Goal: Task Accomplishment & Management: Use online tool/utility

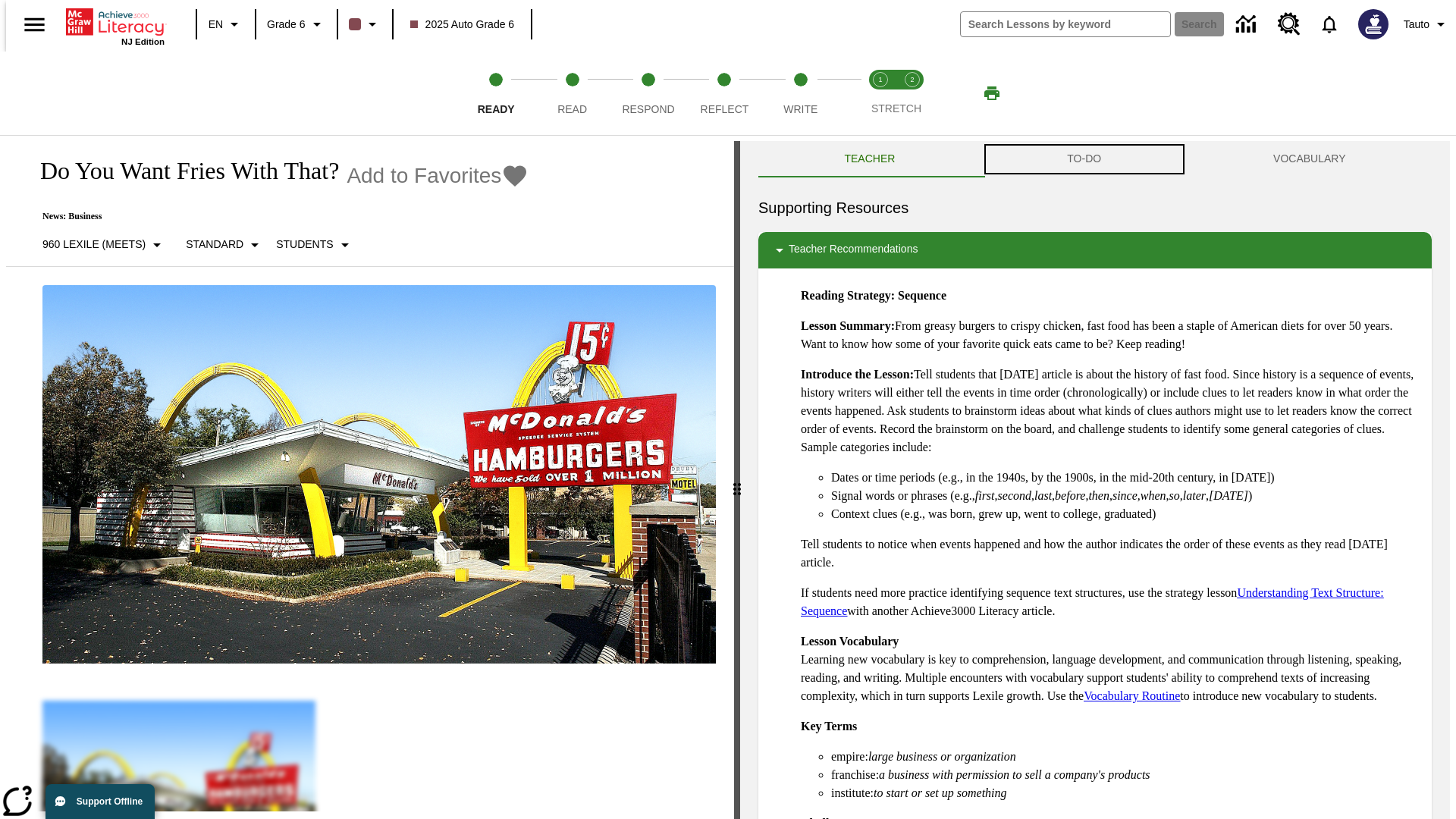
click at [1084, 160] on button "TO-DO" at bounding box center [1084, 159] width 207 height 36
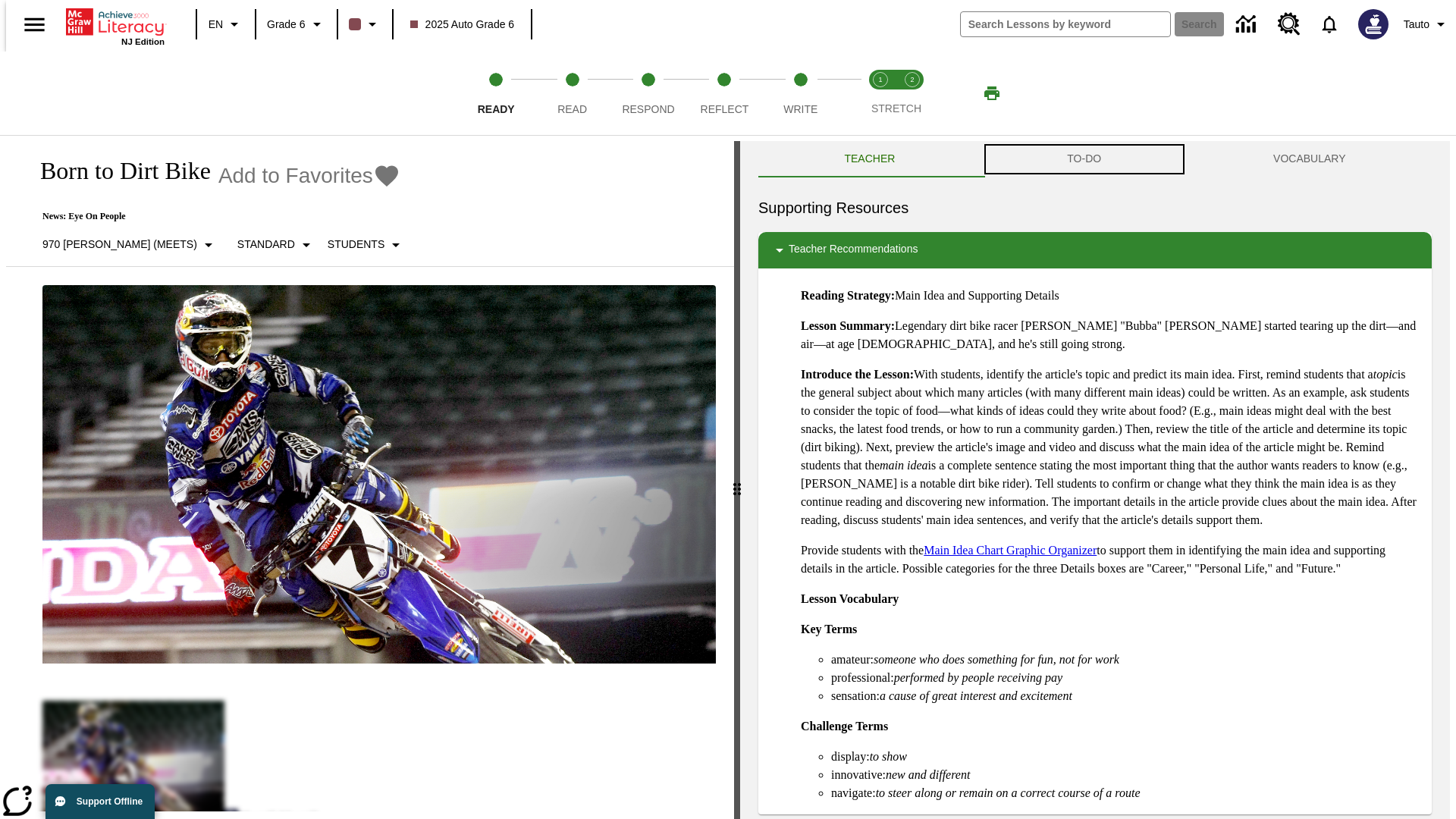
click at [1084, 160] on button "TO-DO" at bounding box center [1084, 159] width 207 height 36
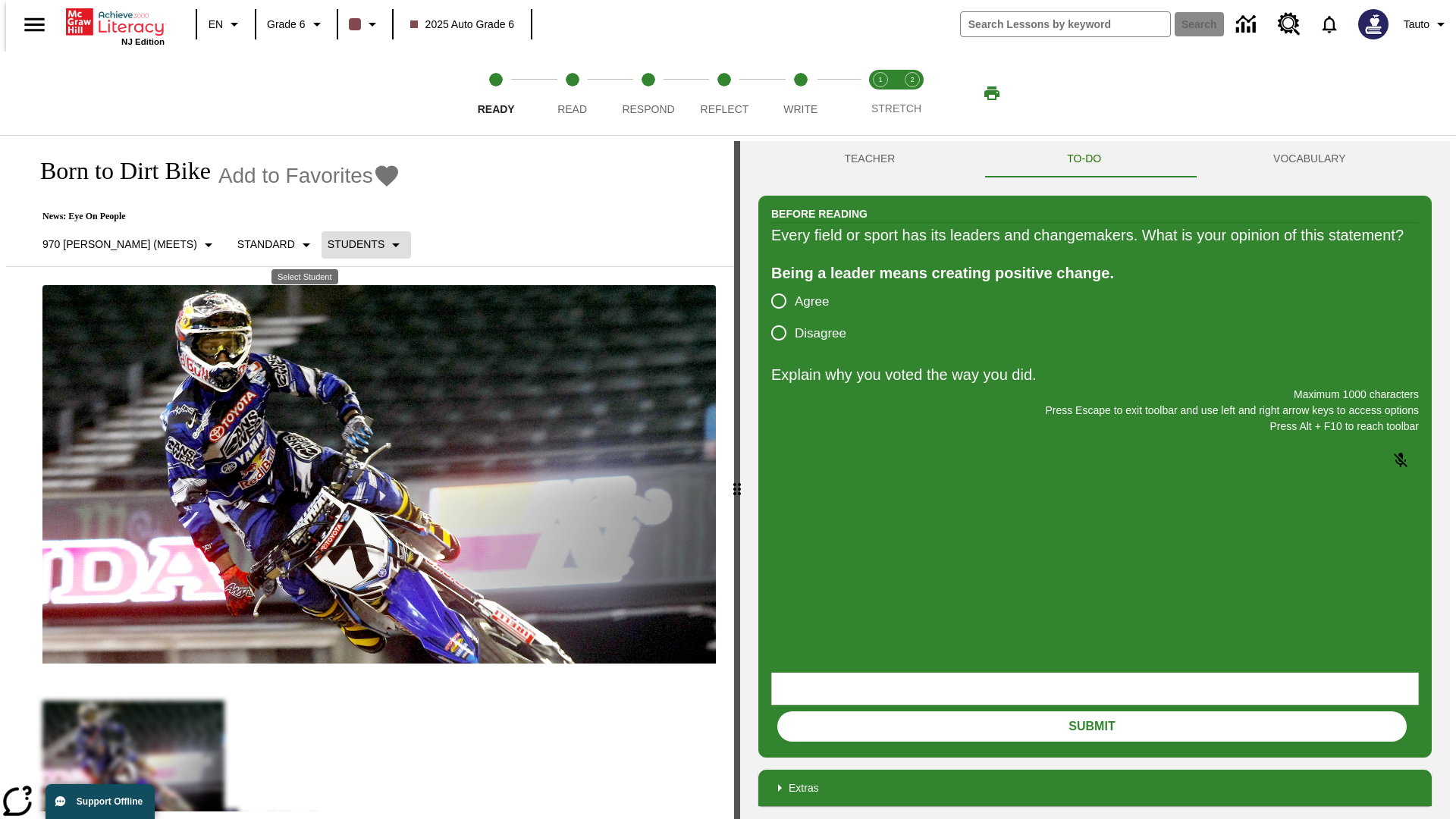
click at [327, 244] on p "Students" at bounding box center [355, 244] width 57 height 16
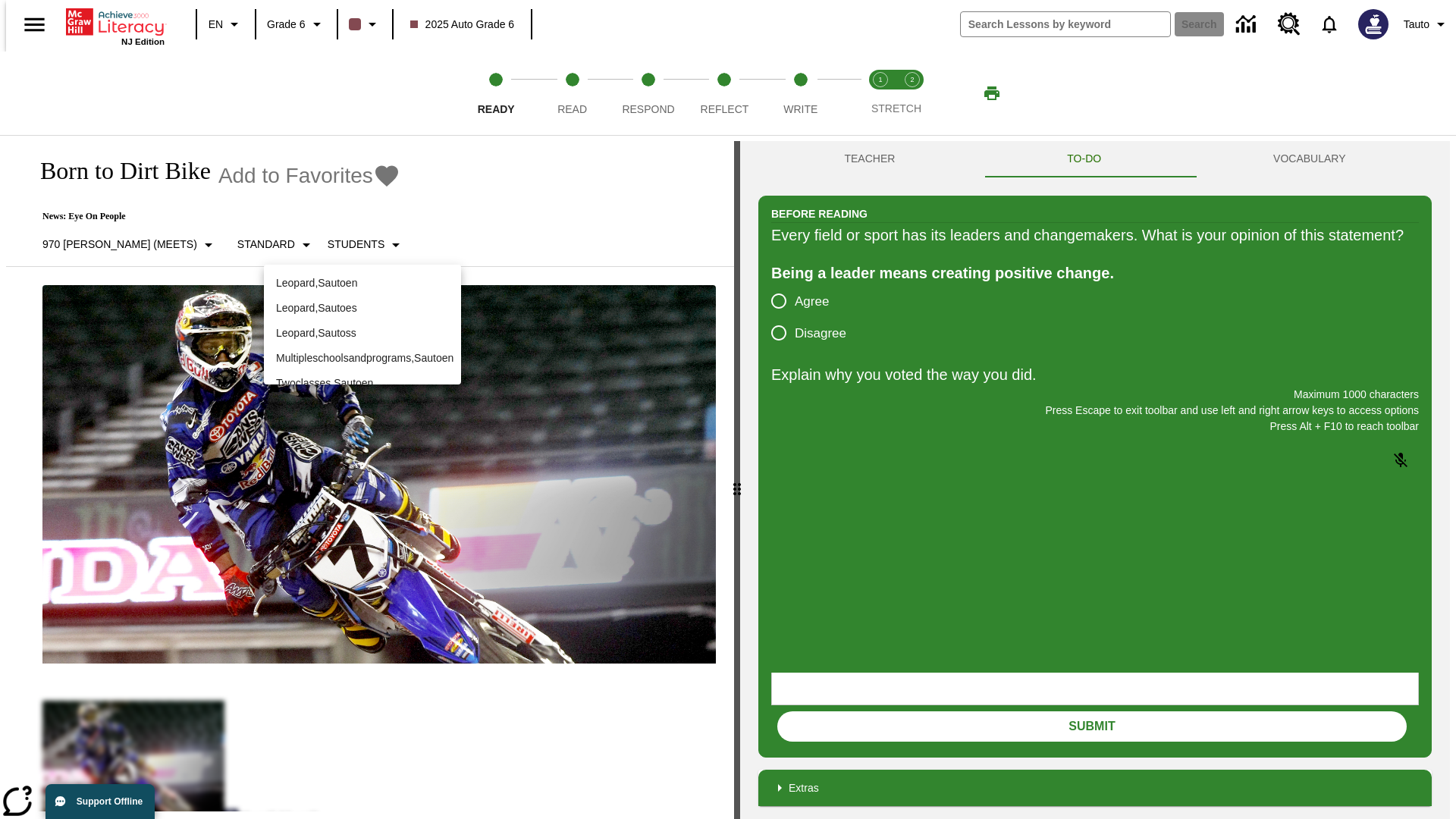
click at [363, 277] on p "Leopard , Sautoen" at bounding box center [363, 283] width 173 height 16
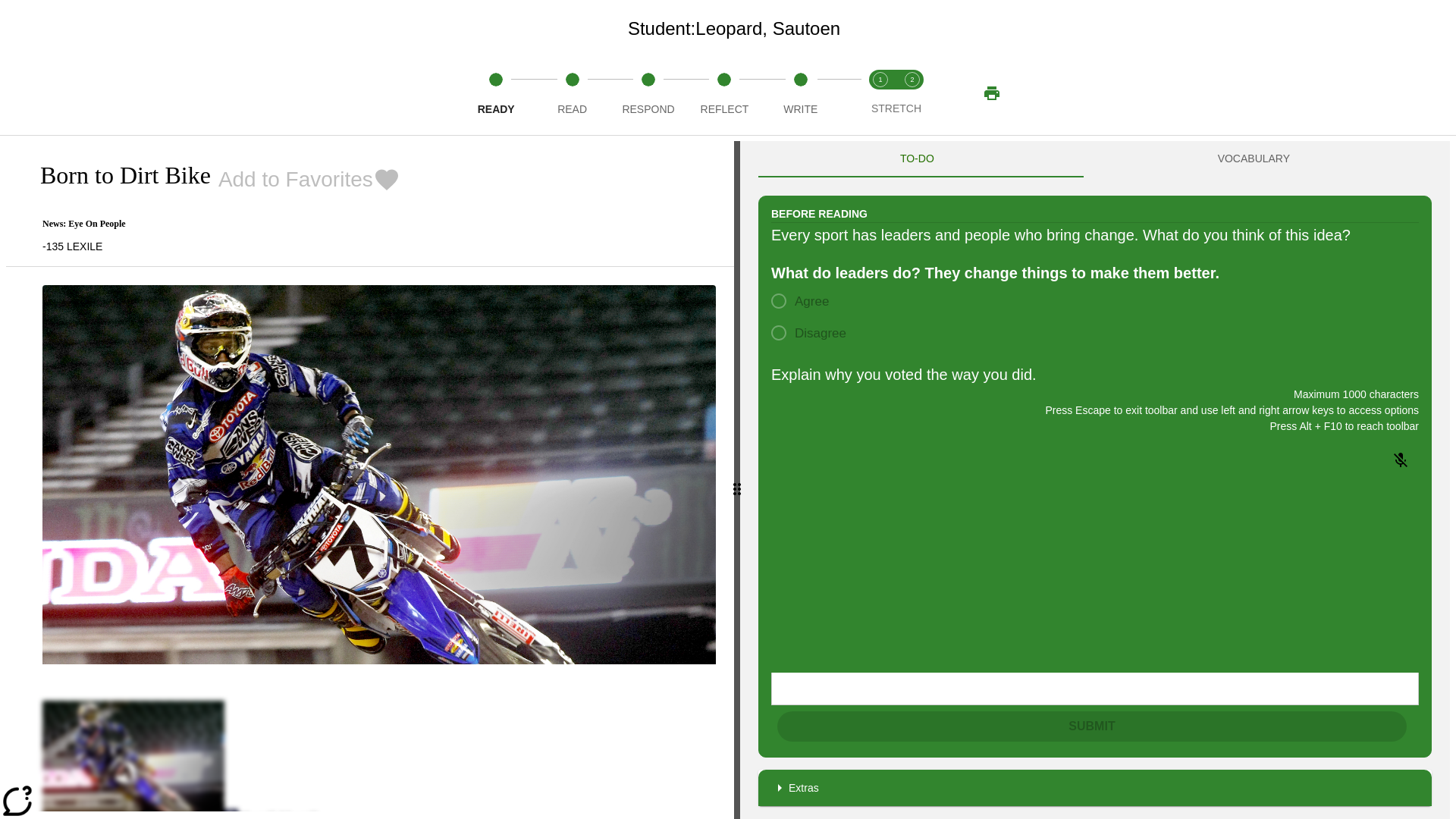
scroll to position [97, 0]
